Goal: Task Accomplishment & Management: Manage account settings

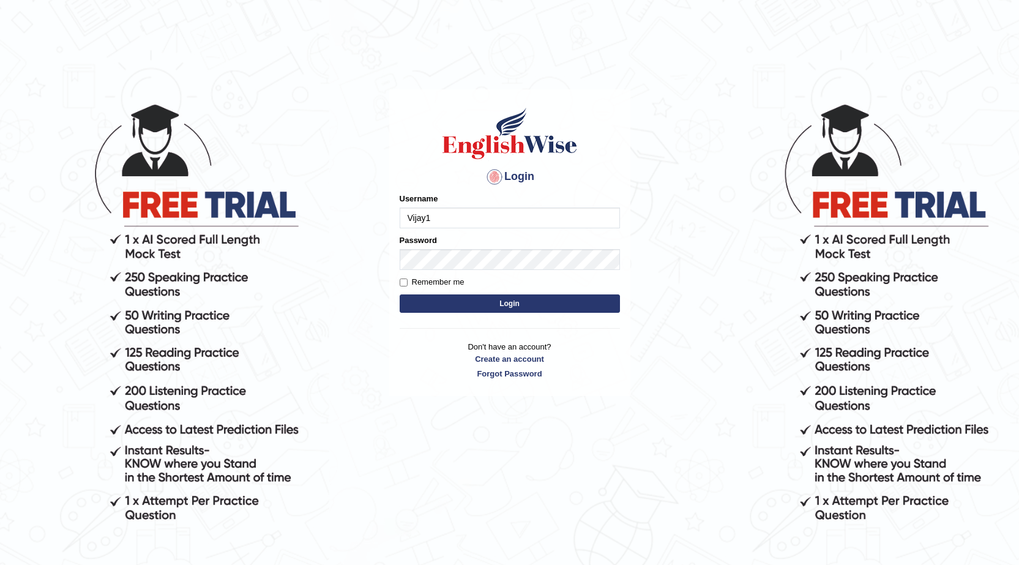
type input "Vijay1"
click at [400, 276] on label "Remember me" at bounding box center [432, 282] width 65 height 12
click at [400, 278] on input "Remember me" at bounding box center [404, 282] width 8 height 8
checkbox input "true"
click at [452, 301] on button "Login" at bounding box center [510, 303] width 220 height 18
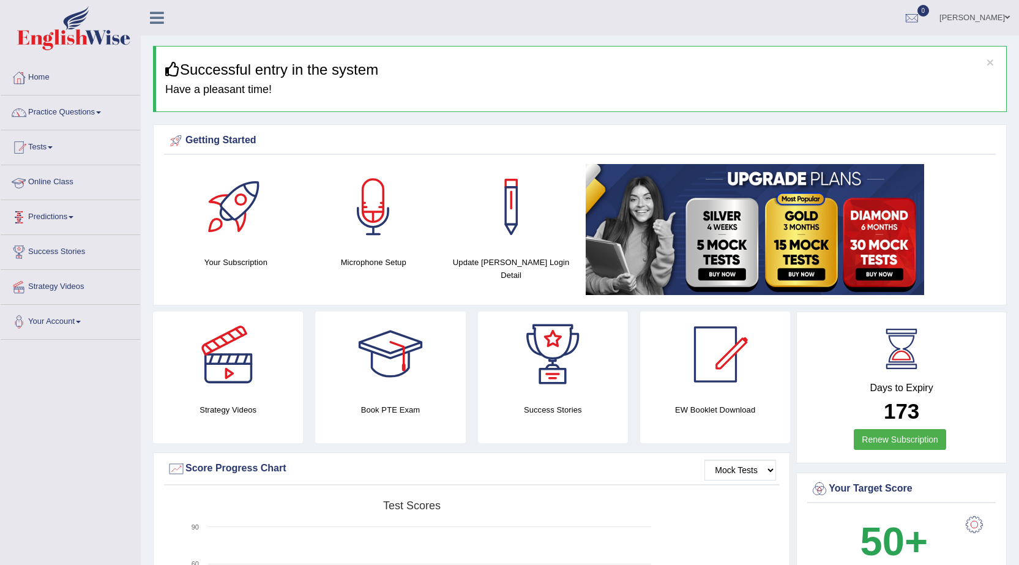
click at [58, 181] on link "Online Class" at bounding box center [71, 180] width 140 height 31
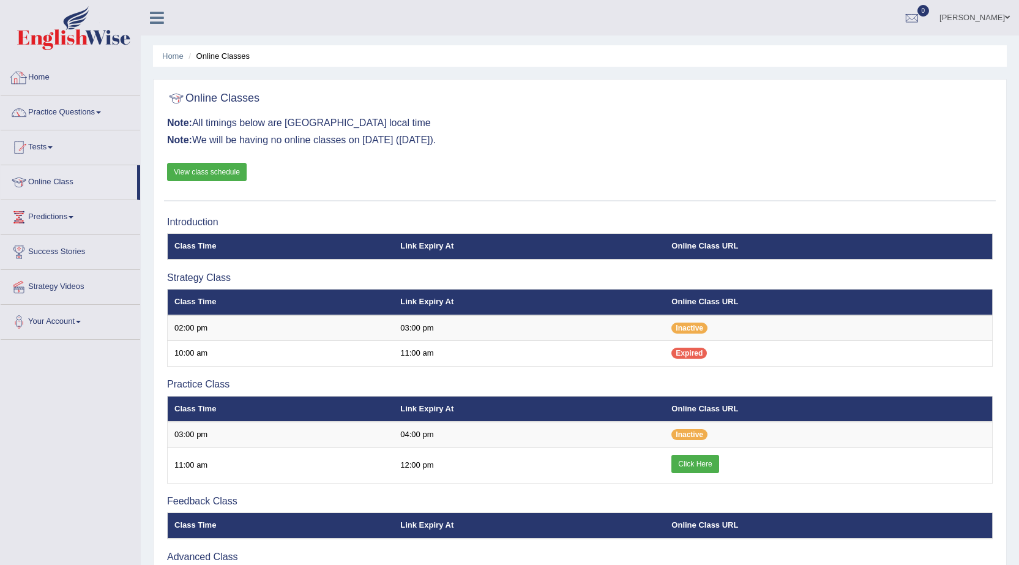
click at [32, 75] on link "Home" at bounding box center [71, 76] width 140 height 31
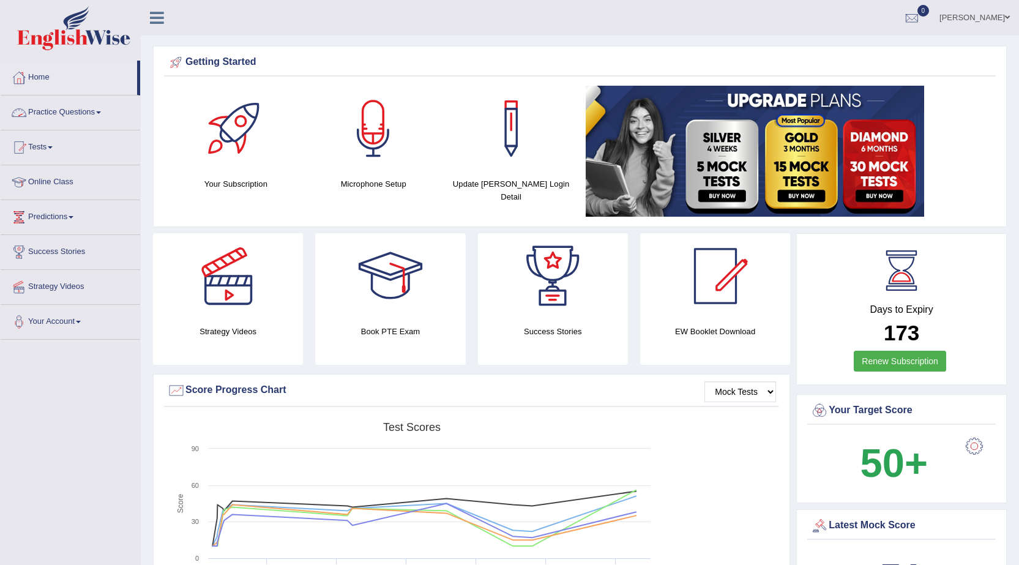
click at [48, 81] on link "Home" at bounding box center [69, 76] width 136 height 31
click at [978, 15] on link "Vijay Kumari" at bounding box center [974, 16] width 89 height 32
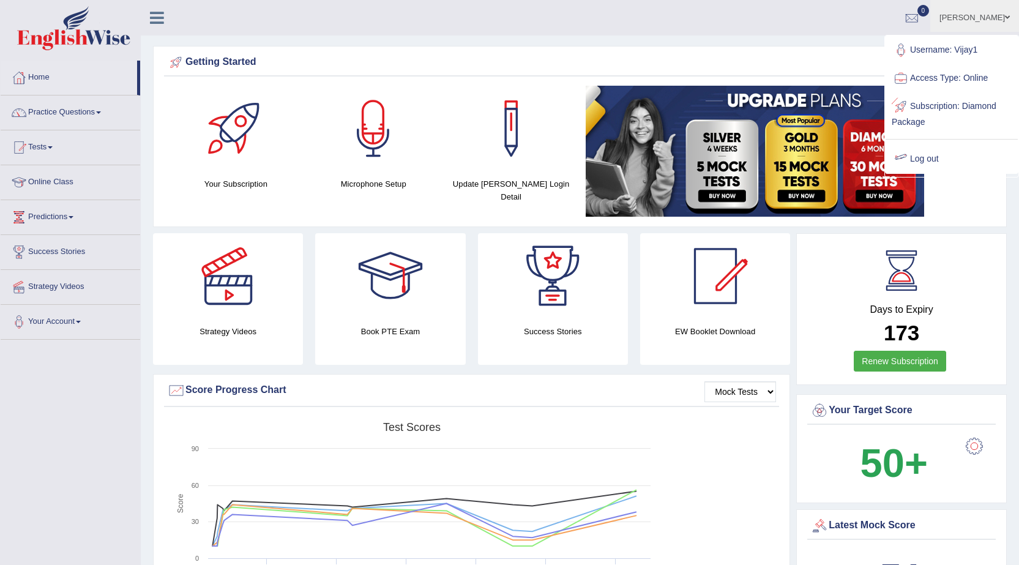
click at [931, 154] on link "Log out" at bounding box center [951, 159] width 132 height 28
